Goal: Information Seeking & Learning: Learn about a topic

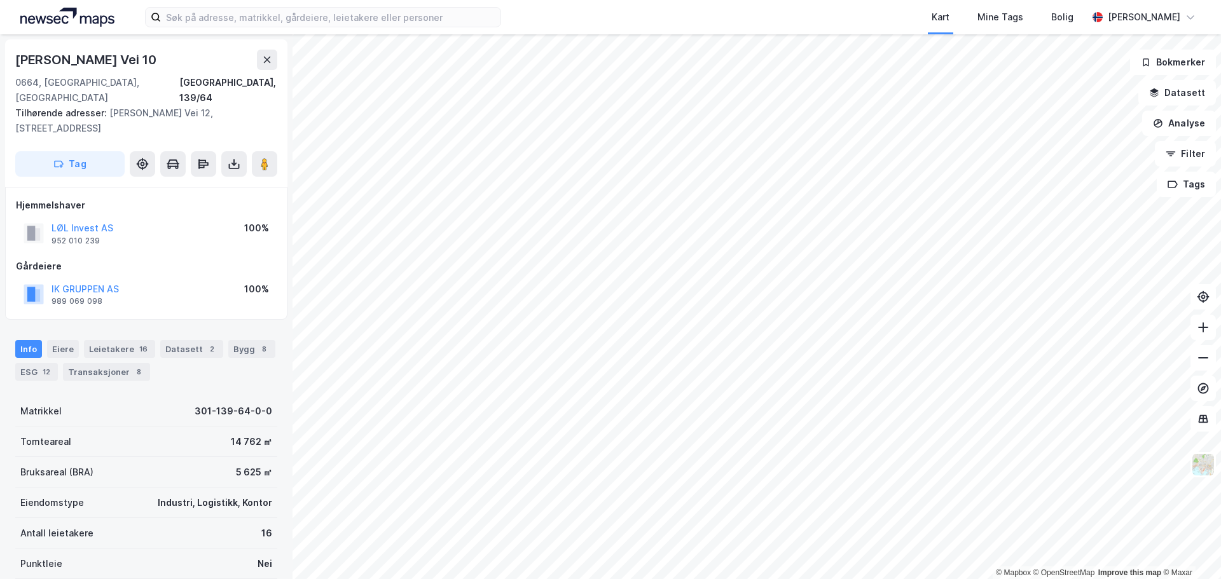
scroll to position [1, 0]
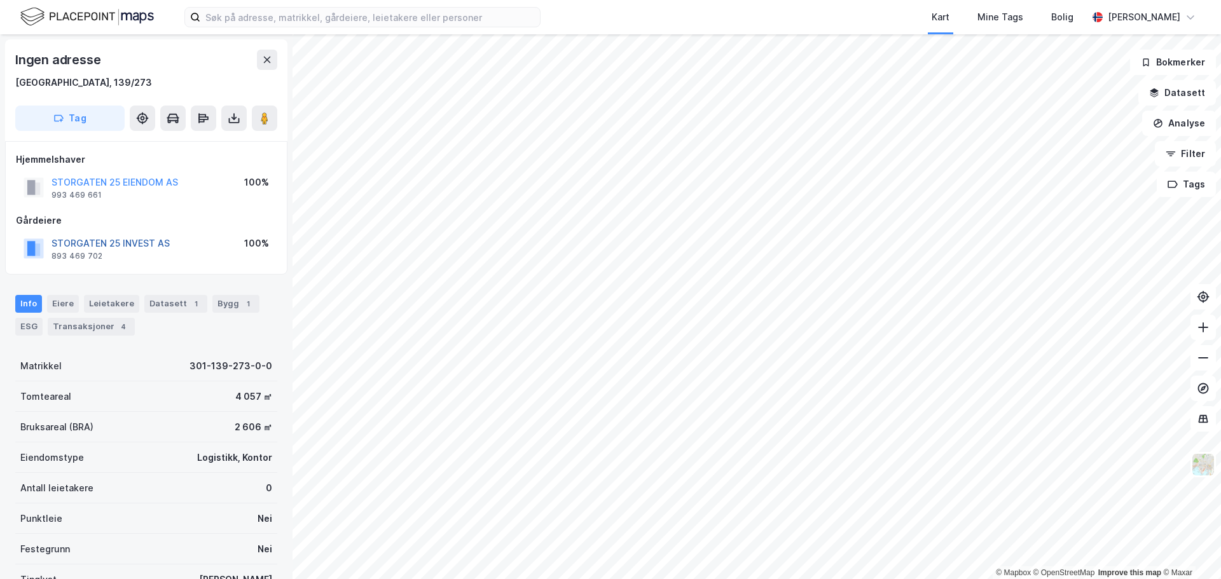
click at [0, 0] on button "STORGATEN 25 INVEST AS" at bounding box center [0, 0] width 0 height 0
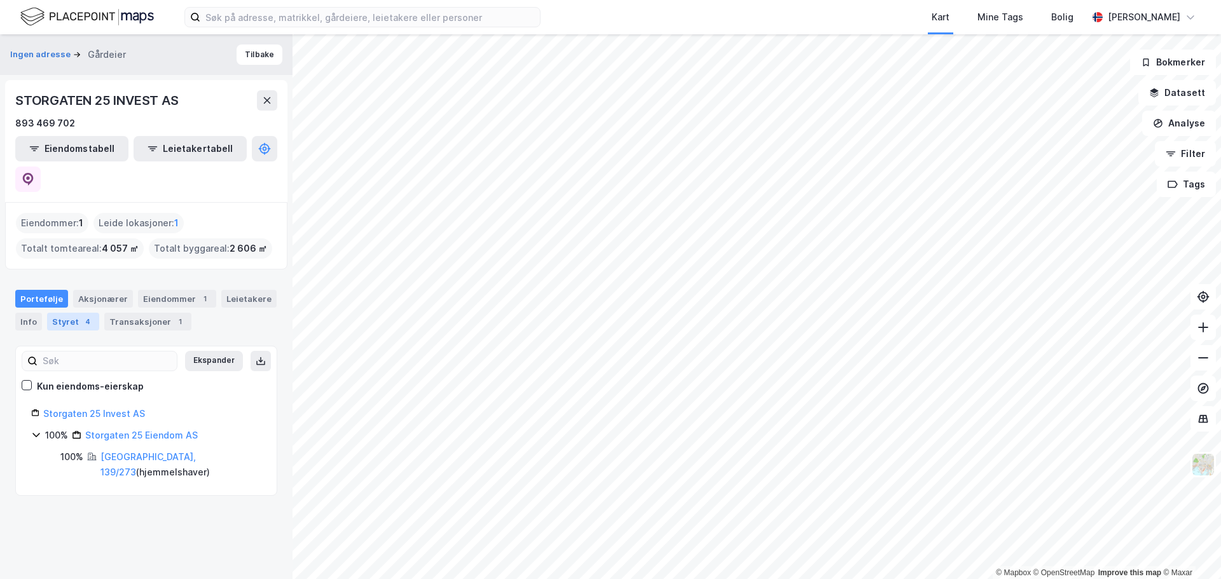
click at [70, 313] on div "Styret 4" at bounding box center [73, 322] width 52 height 18
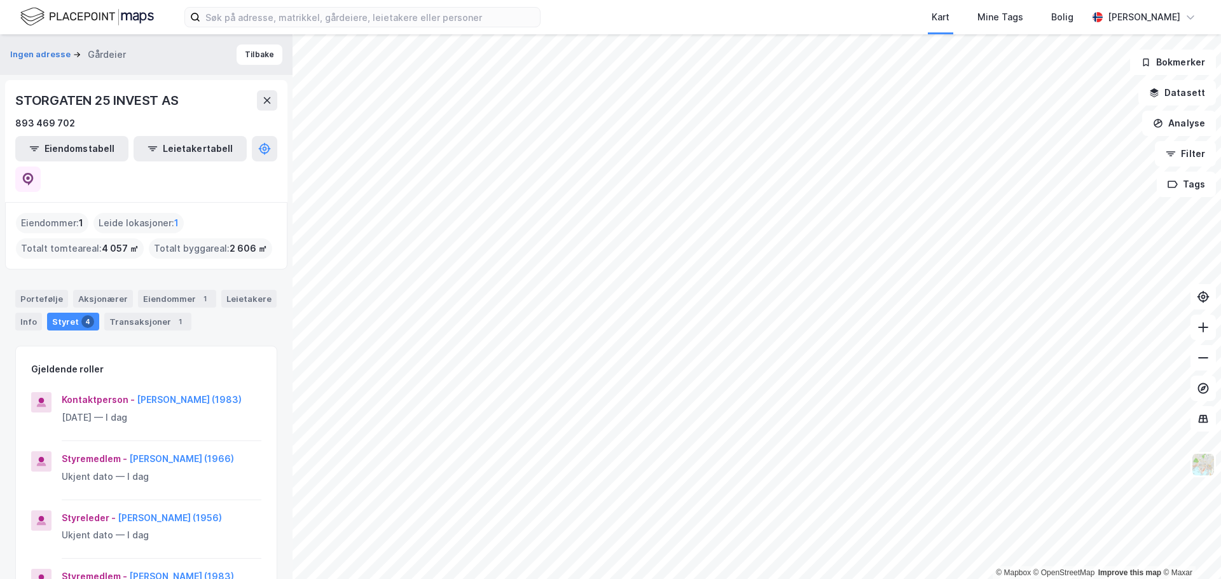
scroll to position [64, 0]
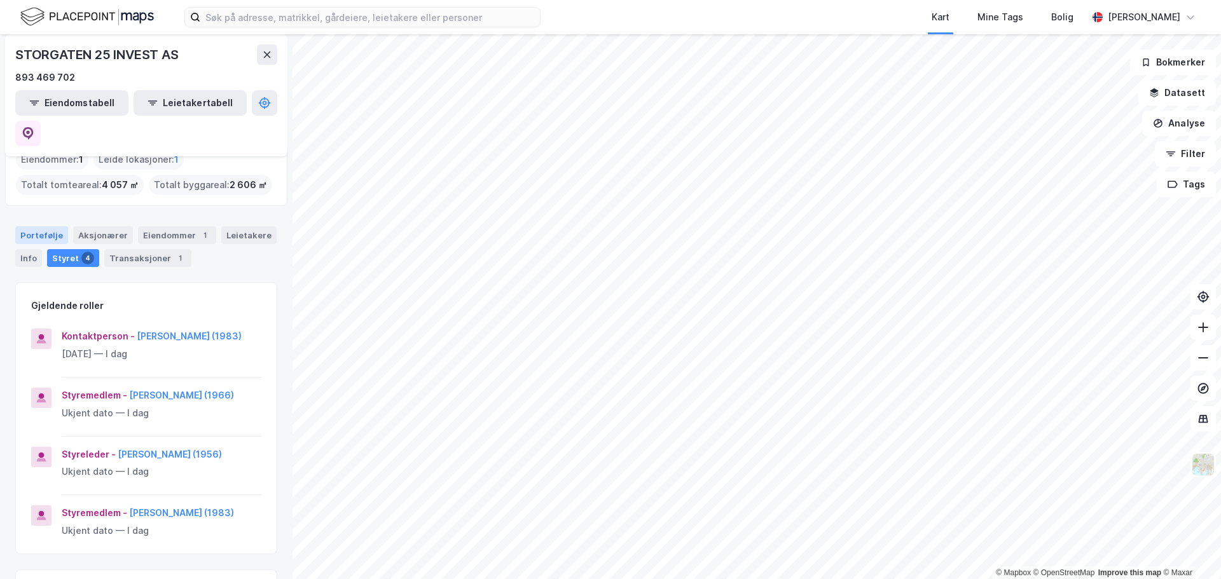
click at [44, 226] on div "Portefølje" at bounding box center [41, 235] width 53 height 18
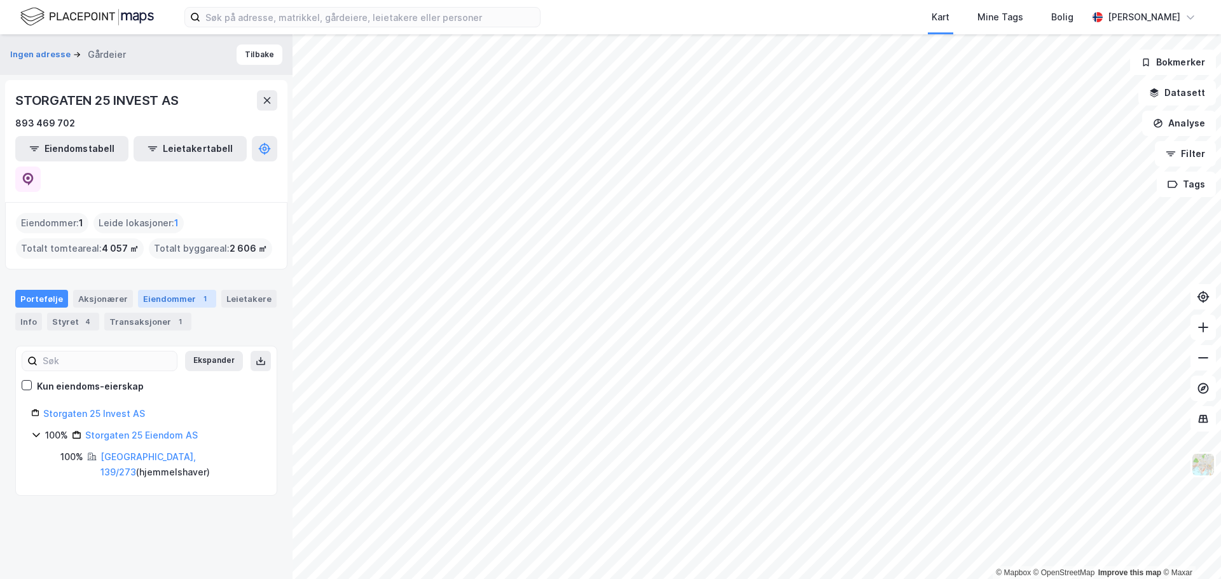
click at [169, 290] on div "Eiendommer 1" at bounding box center [177, 299] width 78 height 18
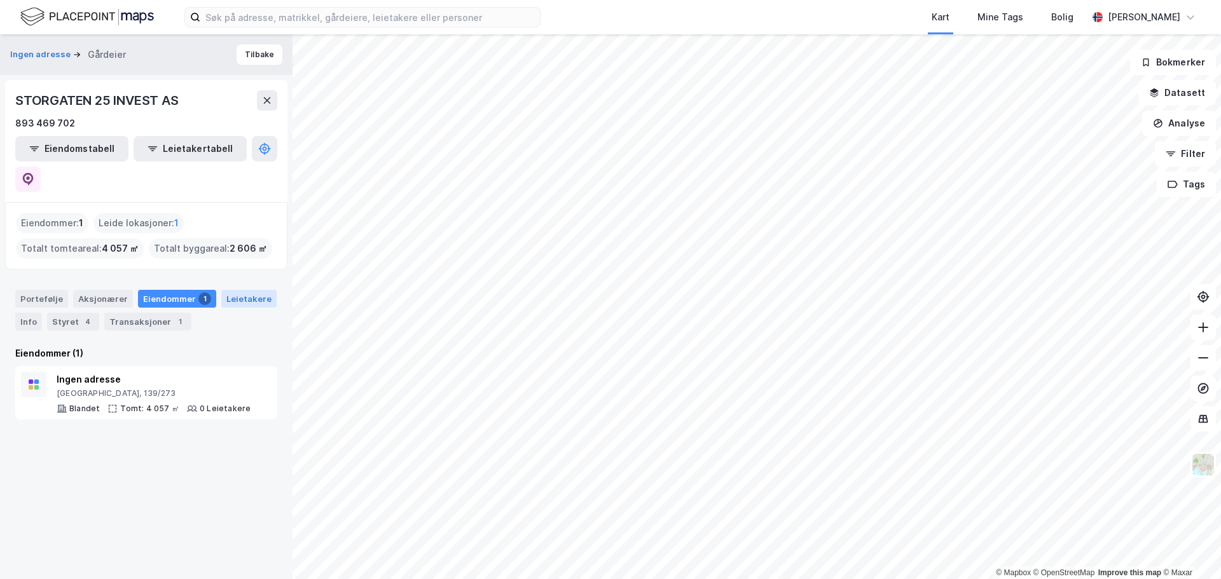
click at [235, 290] on div "Leietakere" at bounding box center [248, 299] width 55 height 18
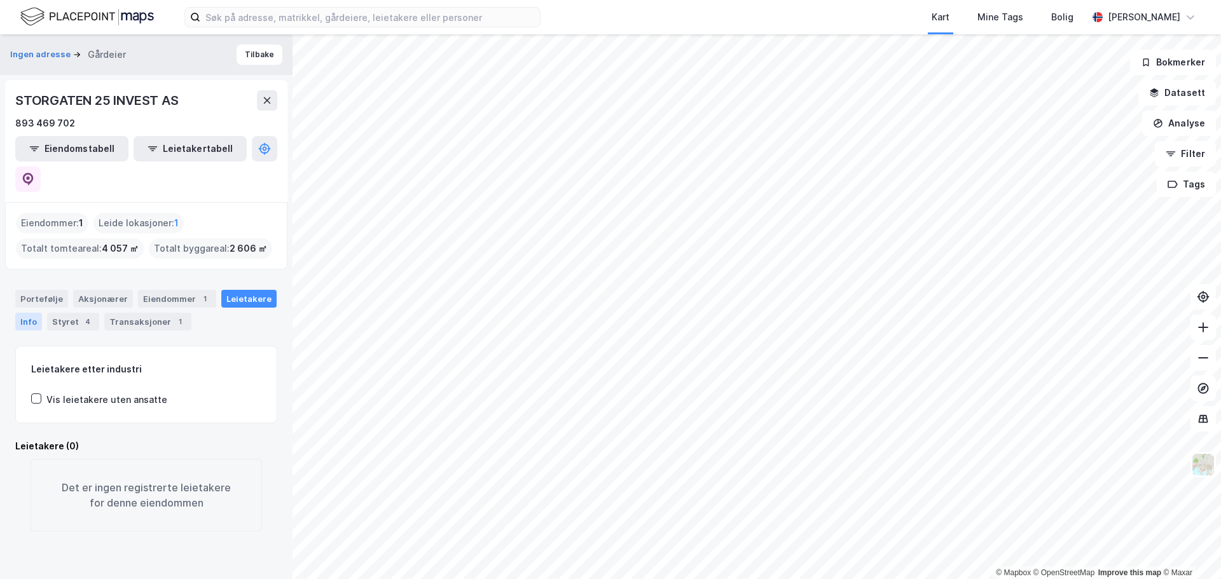
click at [26, 313] on div "Info" at bounding box center [28, 322] width 27 height 18
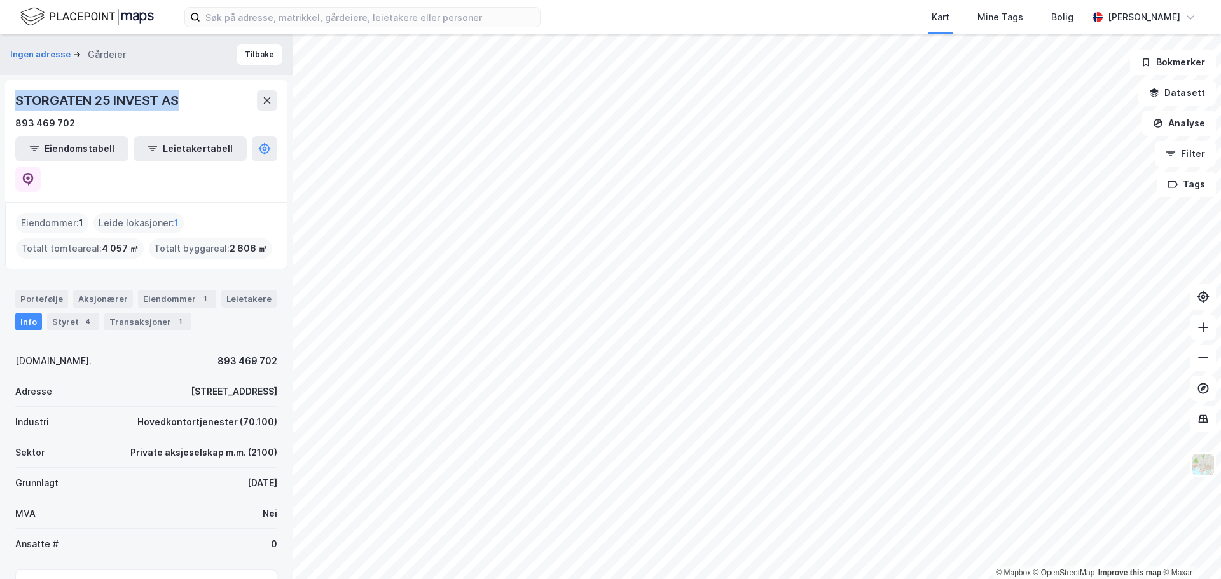
drag, startPoint x: 186, startPoint y: 100, endPoint x: 19, endPoint y: 95, distance: 166.7
click at [19, 95] on div "STORGATEN 25 INVEST AS" at bounding box center [146, 100] width 262 height 20
copy div "STORGATEN 25 INVEST AS"
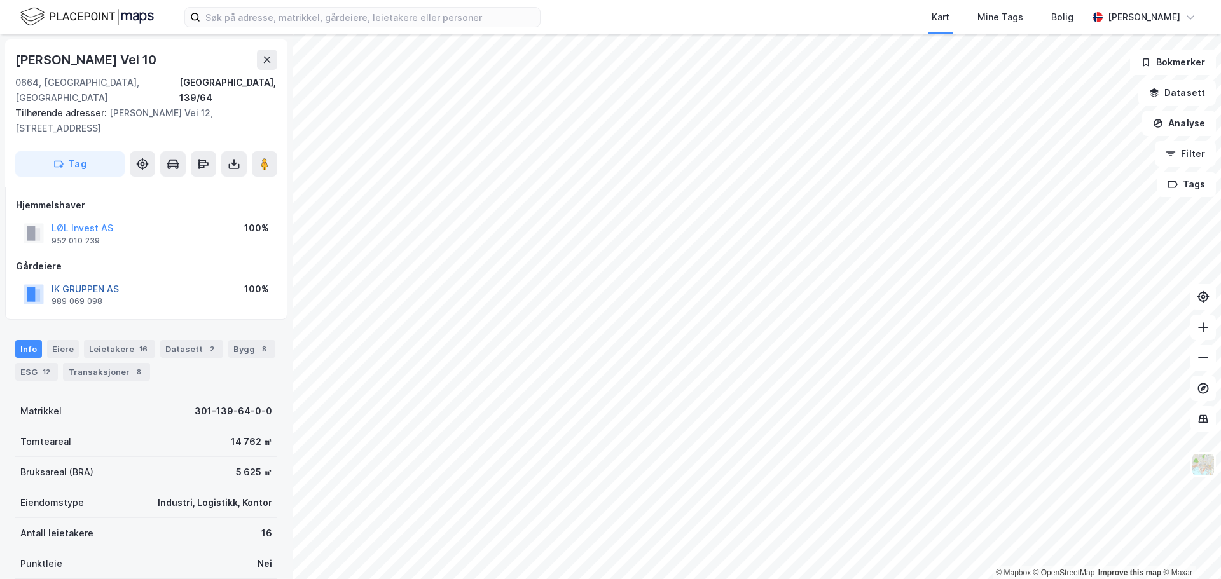
click at [0, 0] on button "IK GRUPPEN AS" at bounding box center [0, 0] width 0 height 0
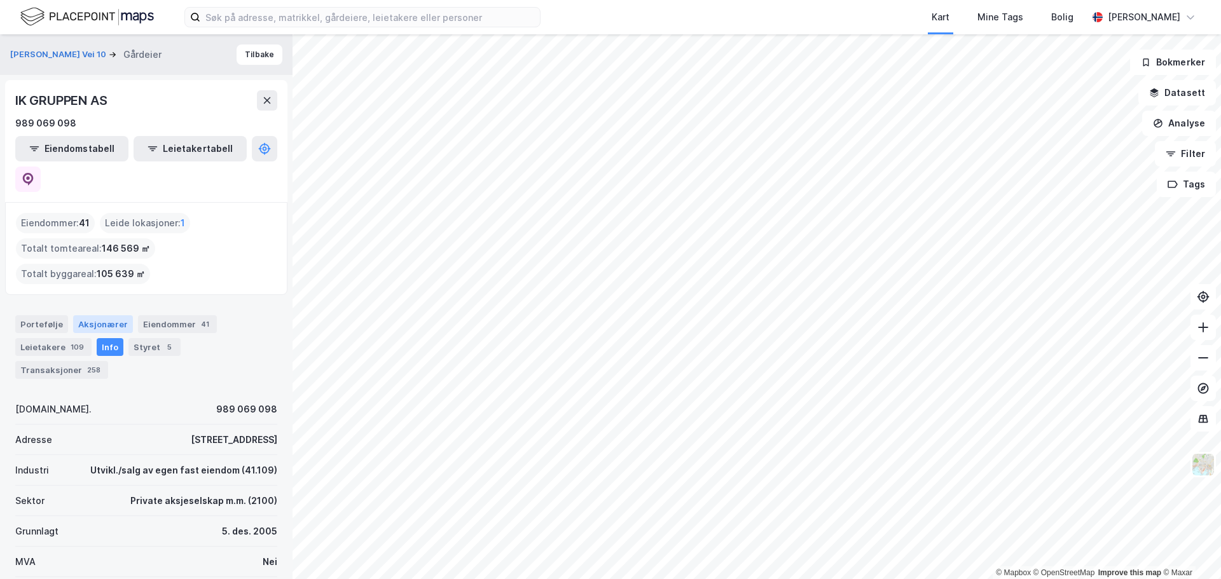
click at [95, 315] on div "Aksjonærer" at bounding box center [103, 324] width 60 height 18
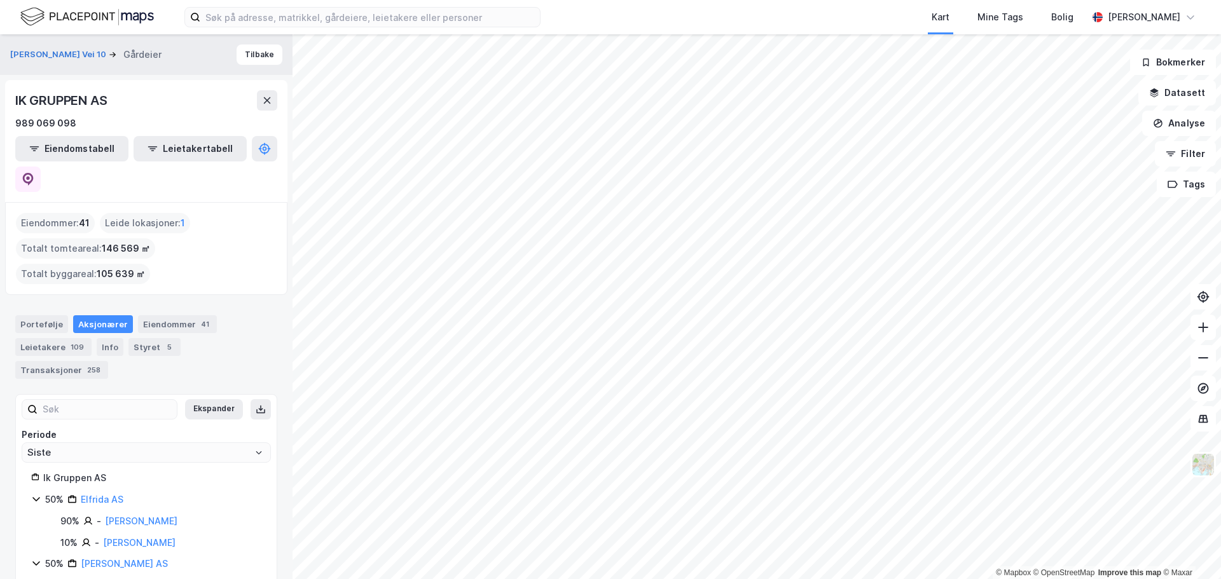
scroll to position [13, 0]
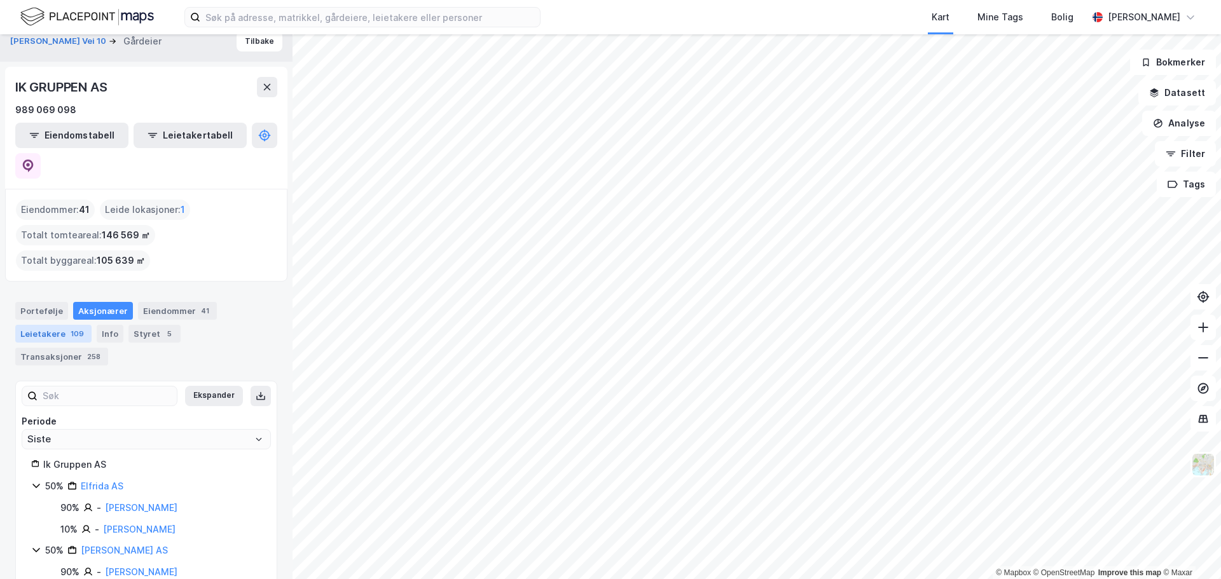
click at [50, 325] on div "Leietakere 109" at bounding box center [53, 334] width 76 height 18
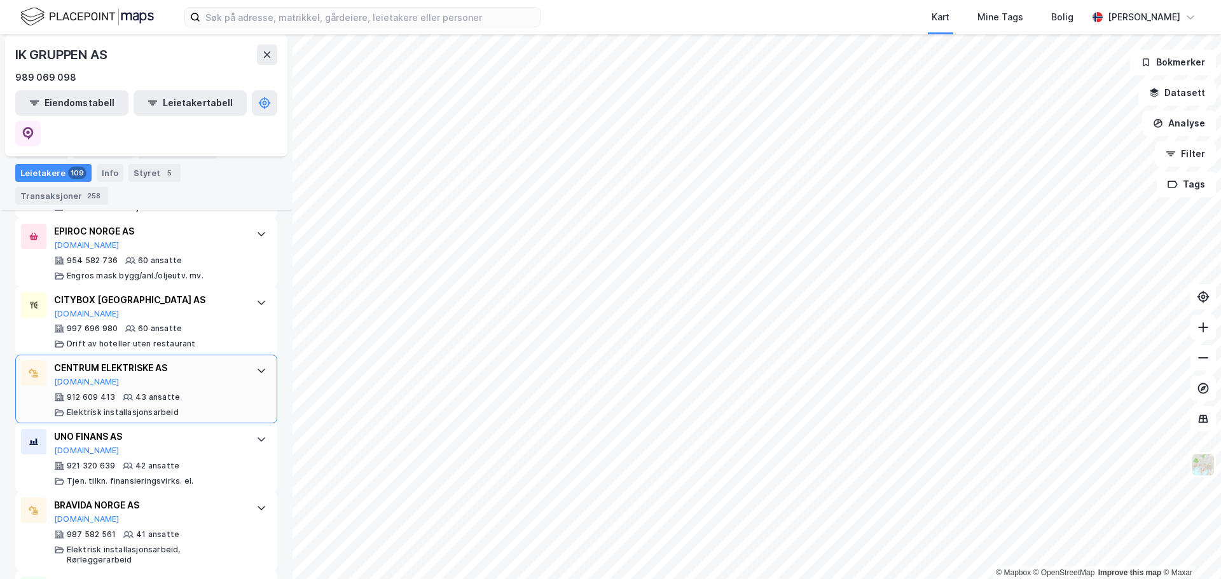
scroll to position [904, 0]
